Goal: Use online tool/utility: Utilize a website feature to perform a specific function

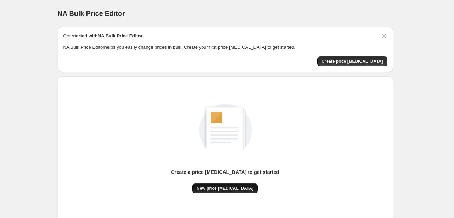
click at [217, 189] on span "New price [MEDICAL_DATA]" at bounding box center [224, 189] width 57 height 6
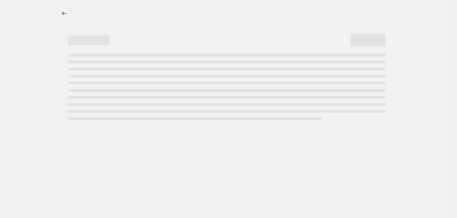
select select "percentage"
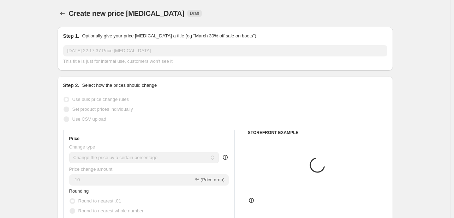
scroll to position [141, 0]
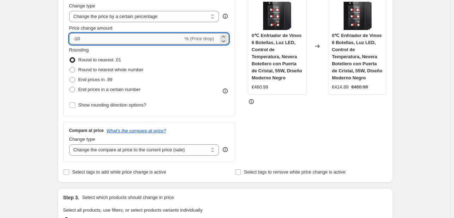
click at [102, 40] on input "-10" at bounding box center [126, 38] width 114 height 11
type input "-1"
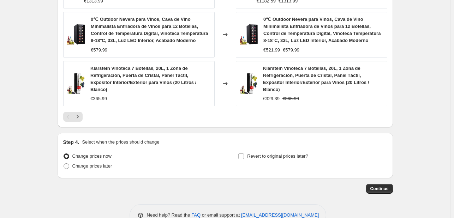
scroll to position [547, 0]
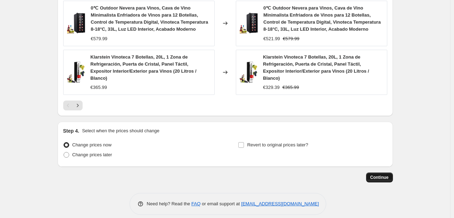
type input "-30"
click at [381, 175] on span "Continue" at bounding box center [379, 178] width 18 height 6
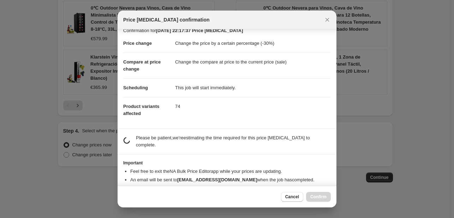
scroll to position [13, 0]
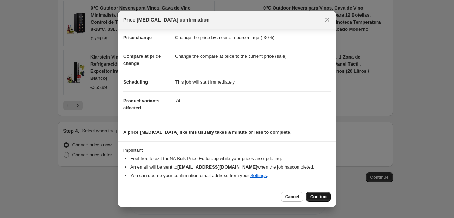
click at [319, 202] on div "Cancel Confirm" at bounding box center [226, 197] width 219 height 22
click at [320, 199] on span "Confirm" at bounding box center [318, 197] width 16 height 6
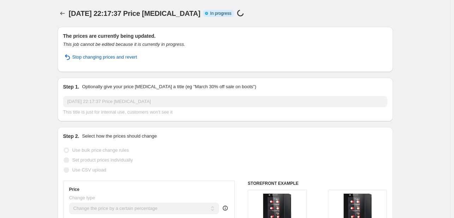
select select "percentage"
